Goal: Transaction & Acquisition: Book appointment/travel/reservation

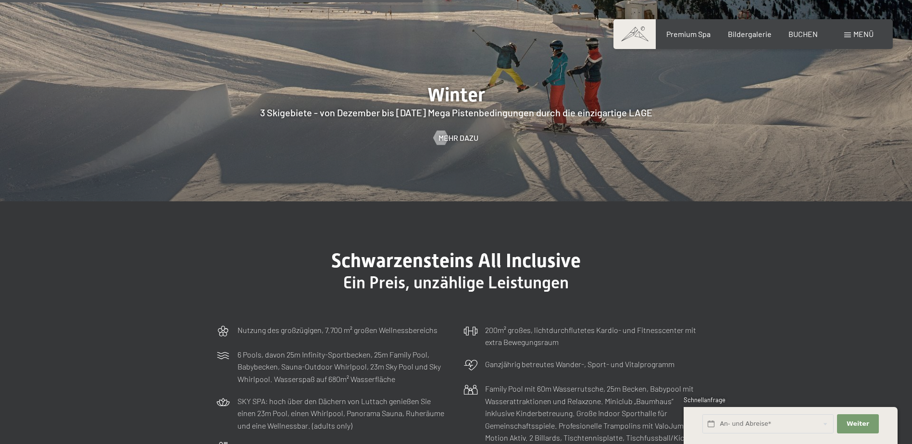
scroll to position [3076, 0]
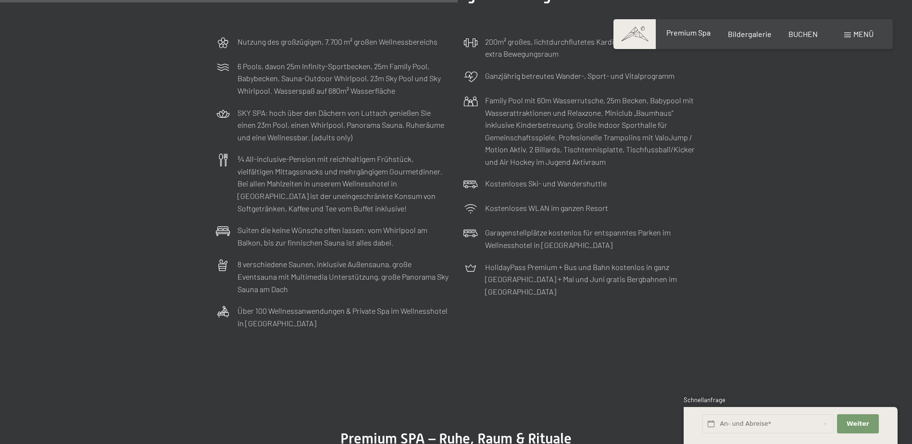
click at [699, 30] on span "Premium Spa" at bounding box center [688, 32] width 44 height 9
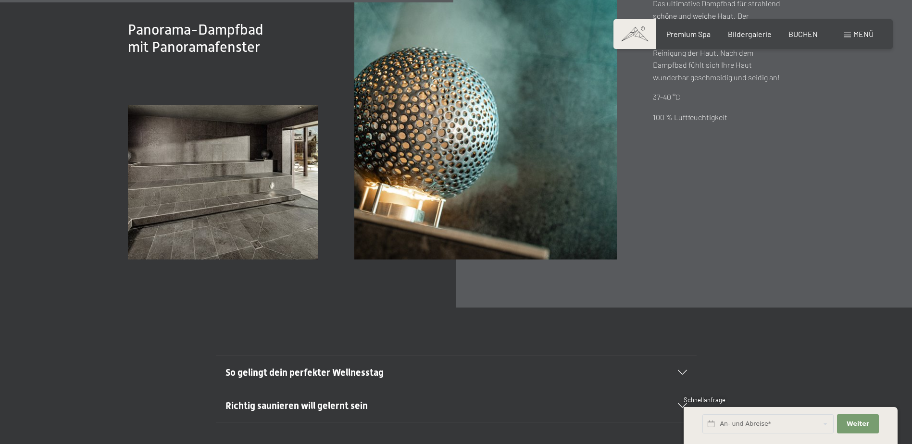
scroll to position [3652, 0]
click at [277, 399] on span "Richtig saunieren will gelernt sein" at bounding box center [296, 405] width 142 height 12
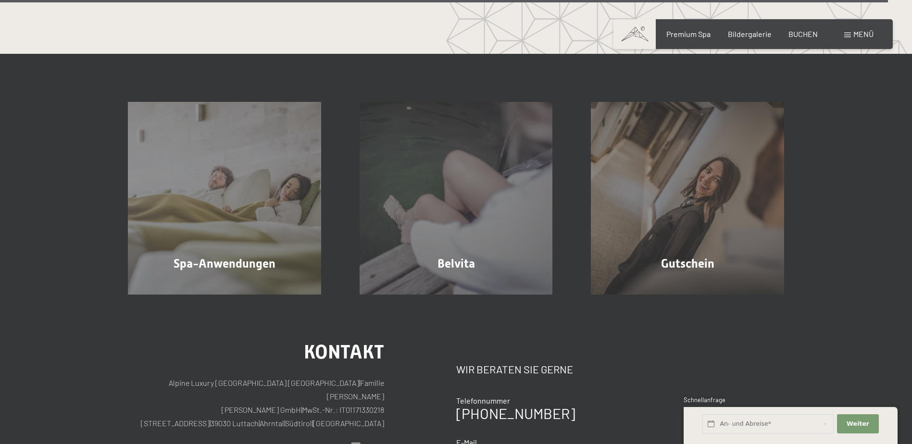
scroll to position [6392, 0]
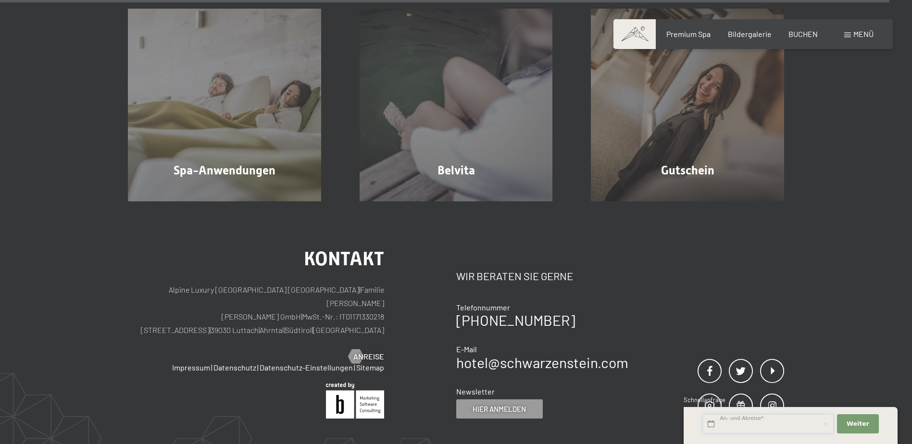
click at [743, 427] on input "text" at bounding box center [767, 424] width 131 height 20
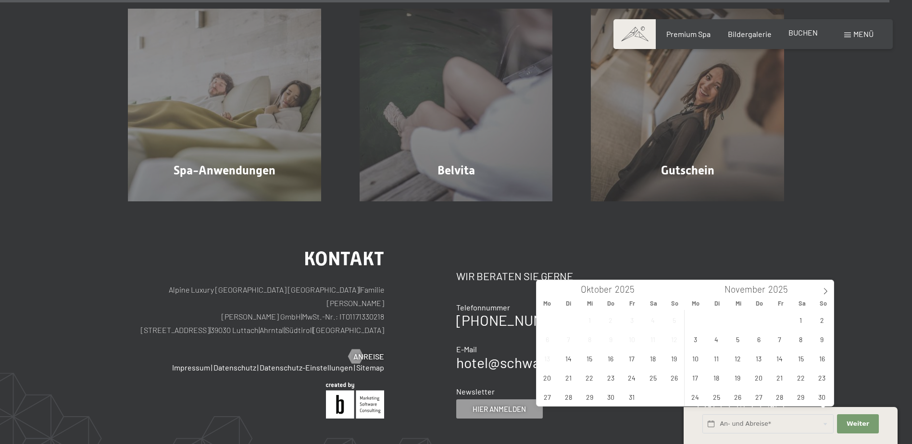
click at [802, 32] on span "BUCHEN" at bounding box center [802, 32] width 29 height 9
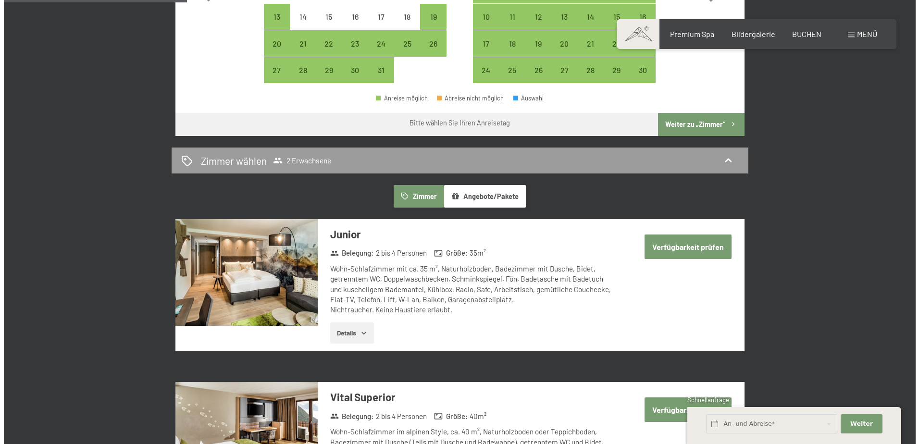
scroll to position [384, 0]
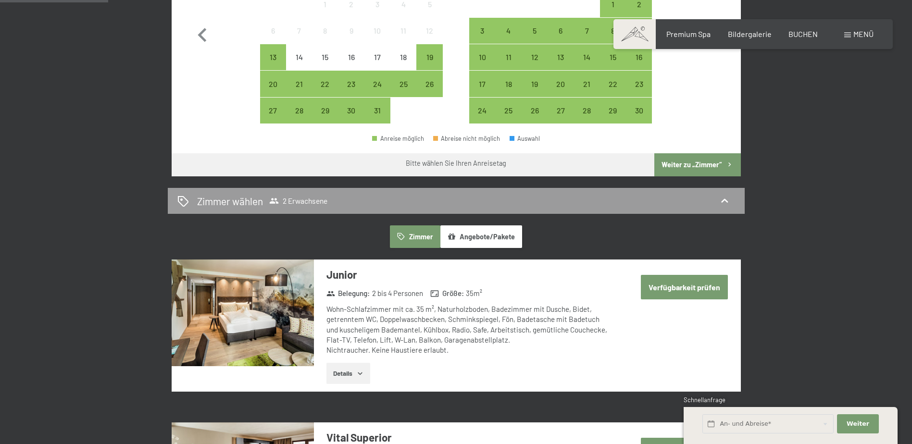
click at [844, 30] on div "Menü" at bounding box center [858, 34] width 29 height 11
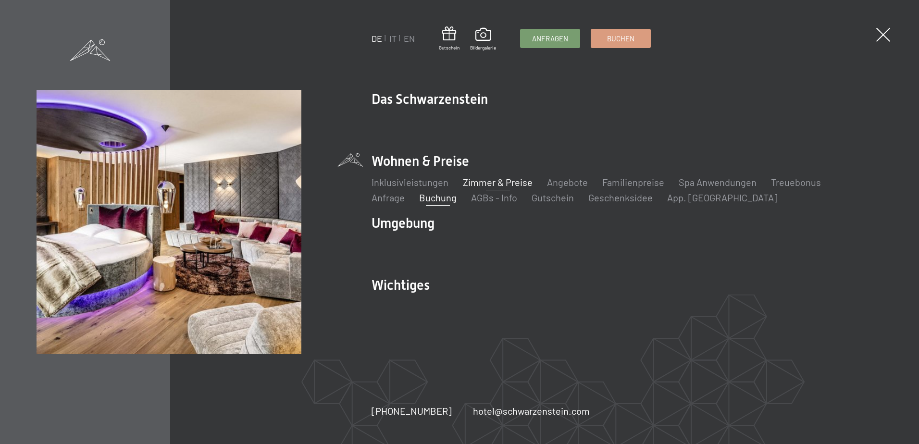
click at [481, 179] on link "Zimmer & Preise" at bounding box center [498, 182] width 70 height 12
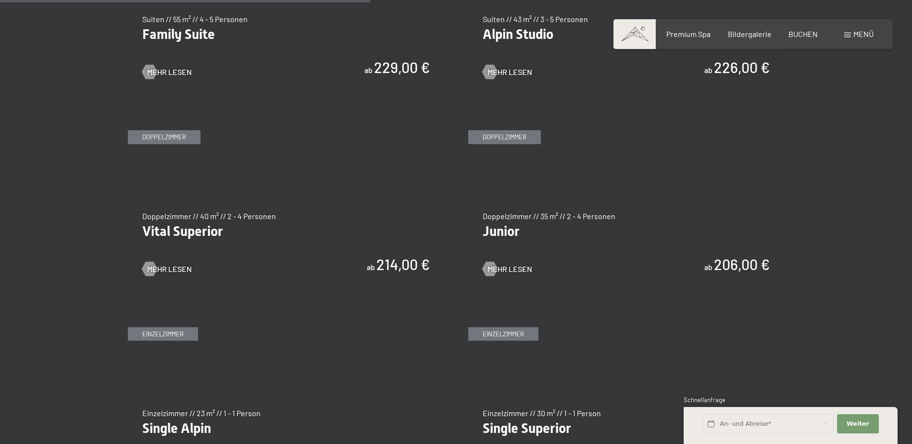
scroll to position [1249, 0]
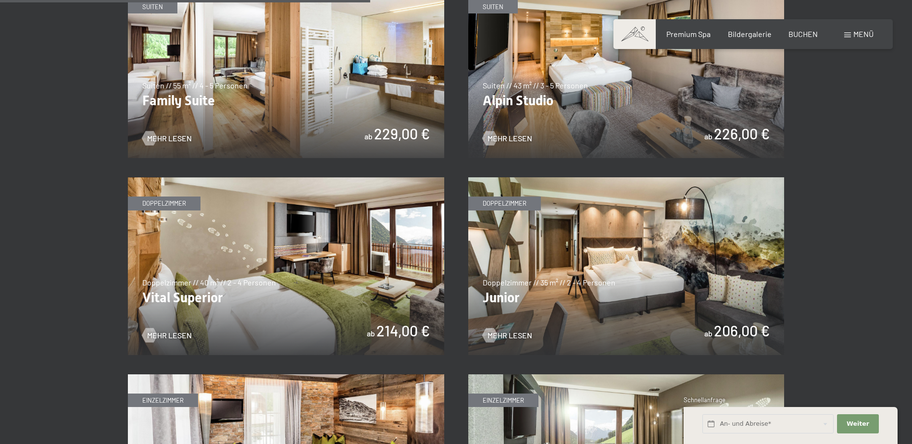
click at [547, 191] on img at bounding box center [626, 266] width 316 height 178
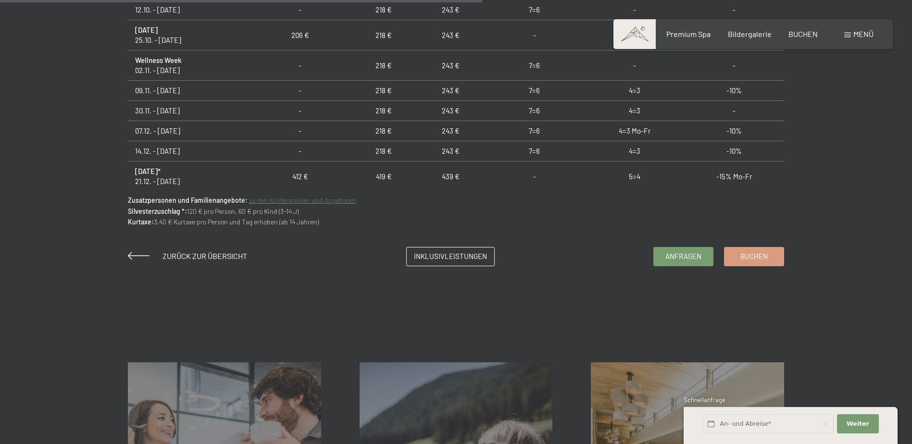
scroll to position [721, 0]
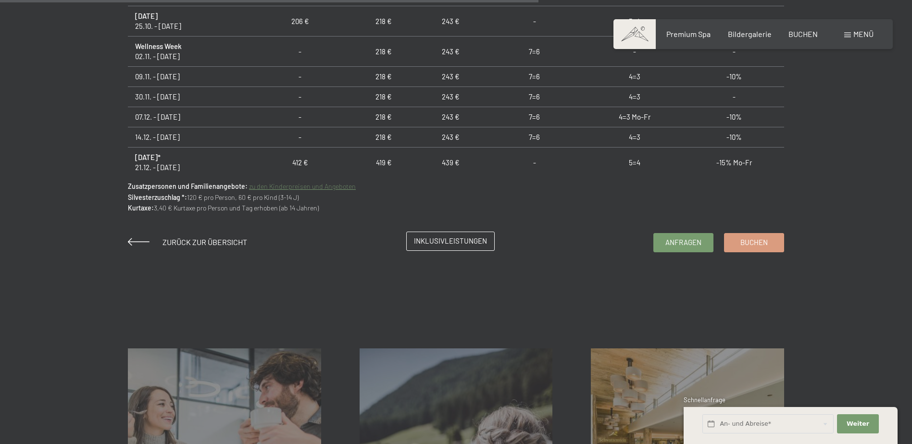
click at [435, 248] on link "Inklusivleistungen" at bounding box center [450, 241] width 87 height 18
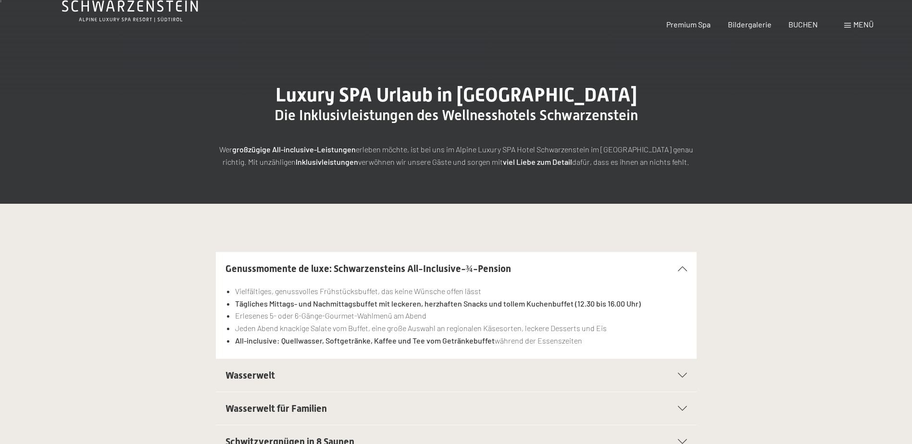
scroll to position [192, 0]
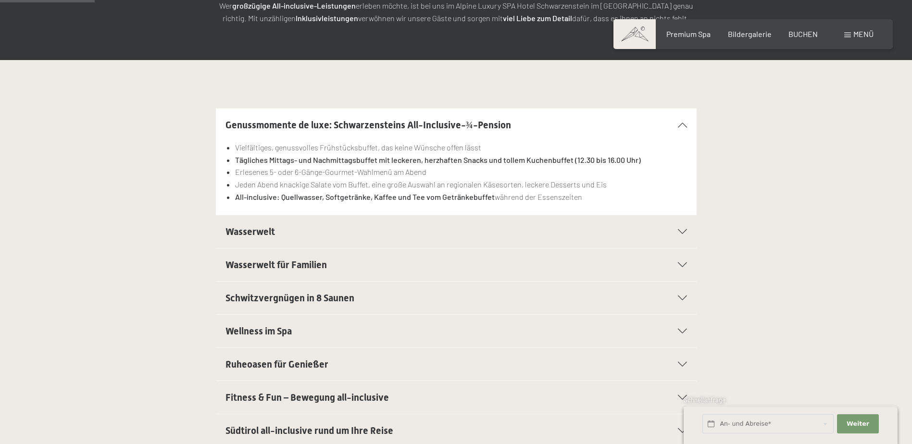
click at [341, 237] on h2 "Wasserwelt" at bounding box center [432, 231] width 415 height 13
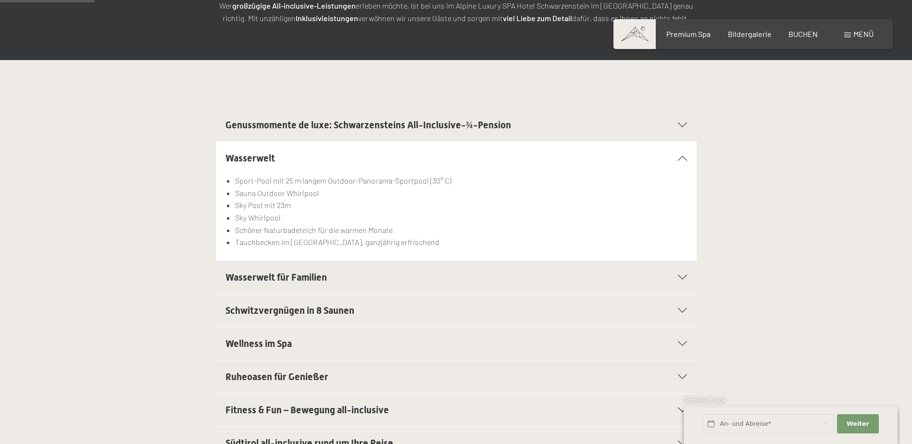
click at [303, 282] on span "Wasserwelt für Familien" at bounding box center [275, 278] width 101 height 12
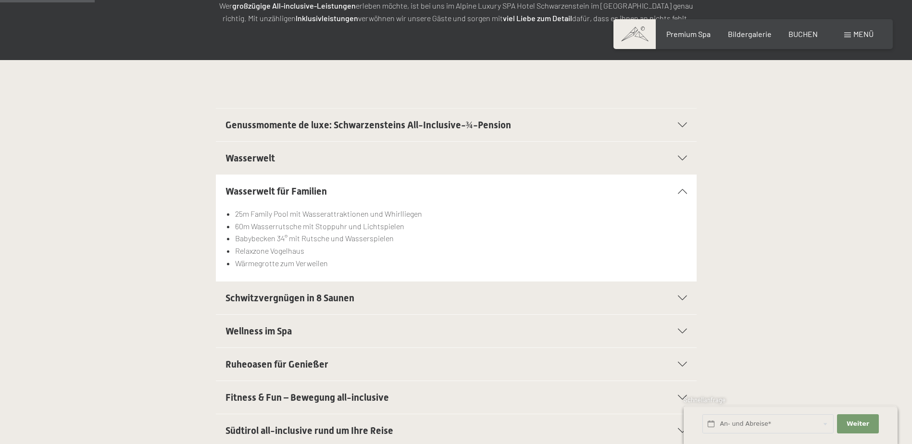
click at [301, 308] on div "Schwitzvergnügen in 8 Saunen" at bounding box center [455, 298] width 461 height 33
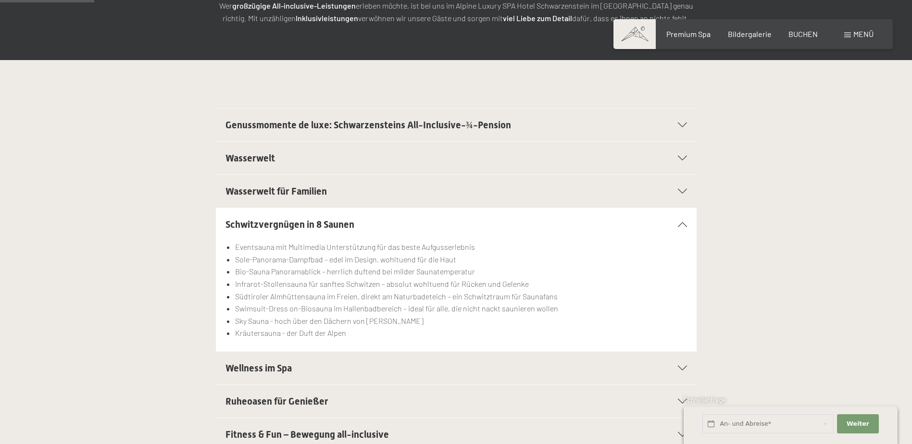
scroll to position [240, 0]
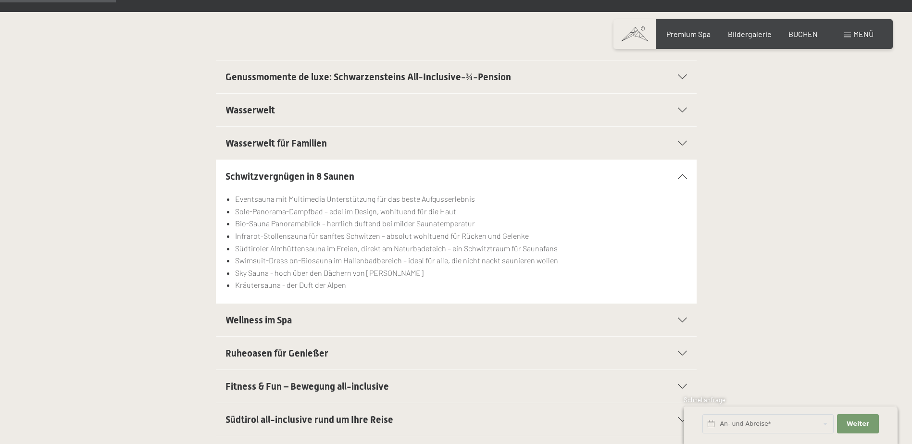
click at [304, 320] on h2 "Wellness im Spa" at bounding box center [432, 319] width 415 height 13
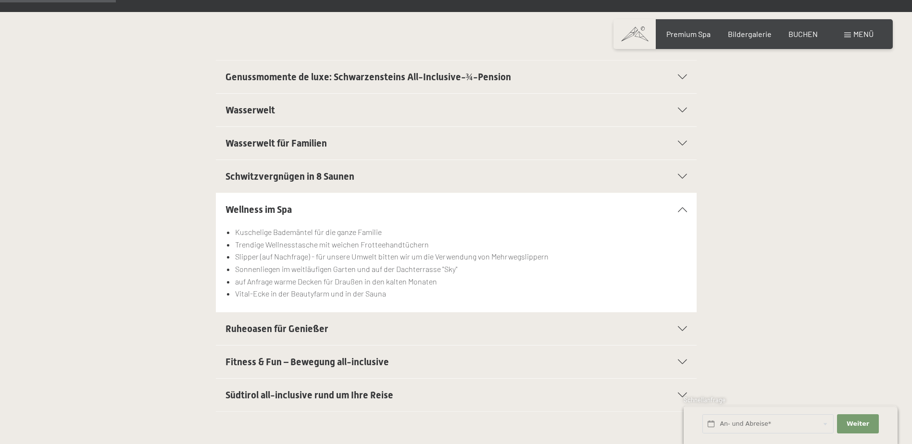
click at [308, 327] on span "Ruheoasen für Genießer" at bounding box center [276, 329] width 103 height 12
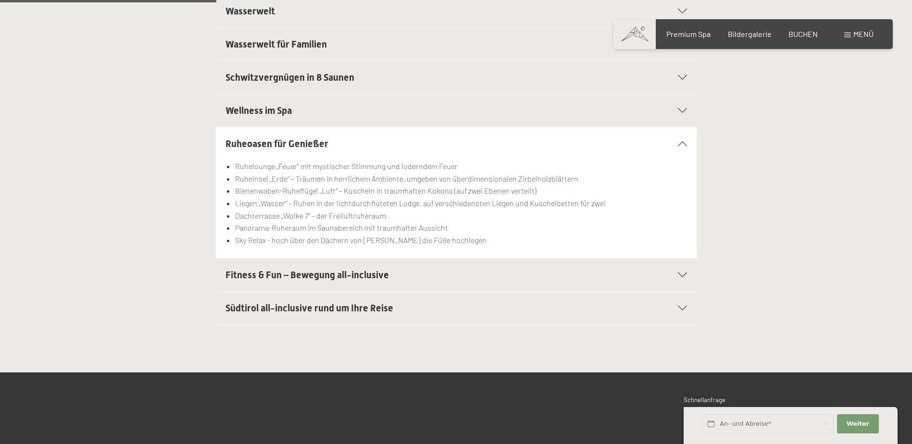
scroll to position [529, 0]
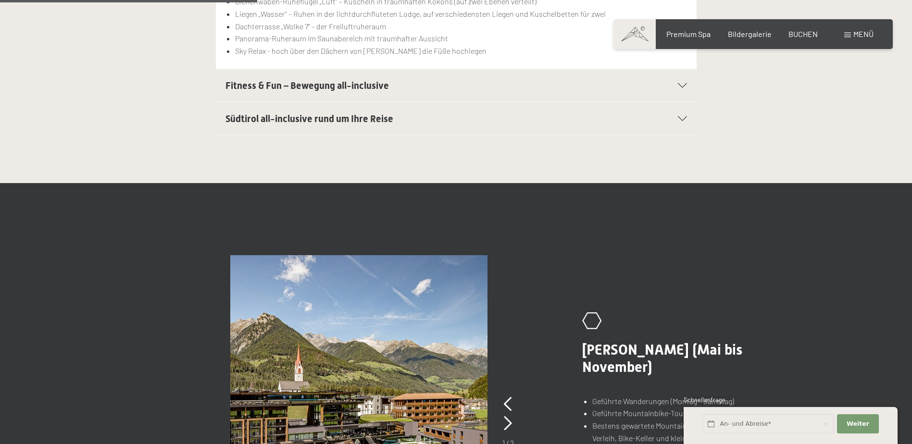
click at [302, 91] on span "Fitness & Fun – Bewegung all-inclusive" at bounding box center [306, 86] width 163 height 12
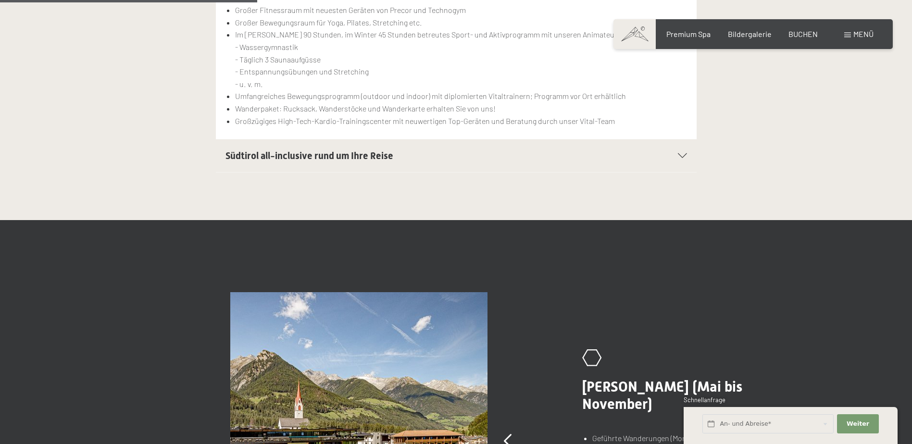
click at [306, 158] on span "Südtirol all-inclusive rund um Ihre Reise" at bounding box center [309, 156] width 168 height 12
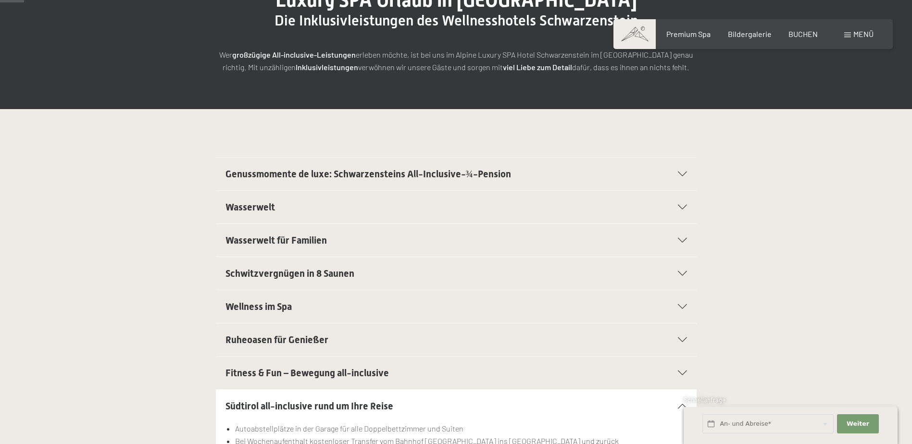
scroll to position [48, 0]
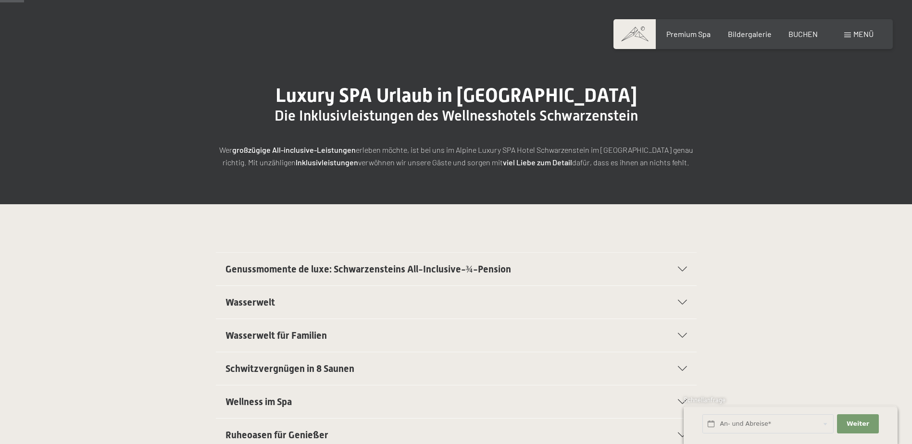
click at [350, 268] on span "Genussmomente de luxe: Schwarzensteins All-Inclusive-¾-Pension" at bounding box center [367, 269] width 285 height 12
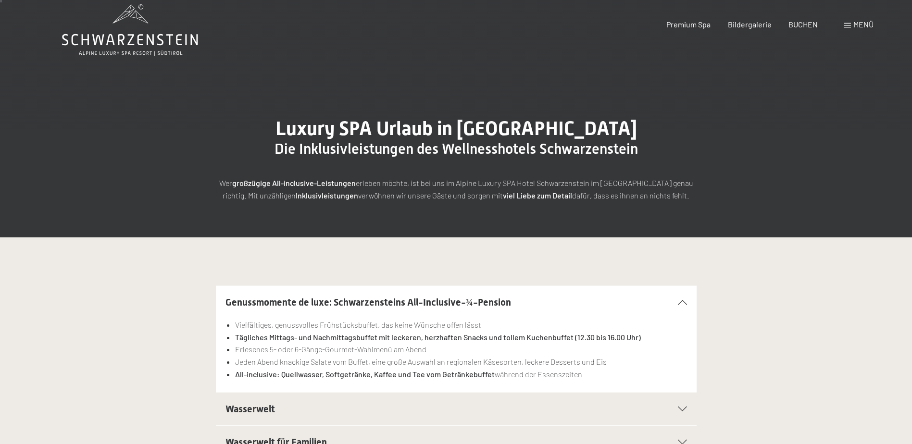
scroll to position [0, 0]
